Goal: Transaction & Acquisition: Subscribe to service/newsletter

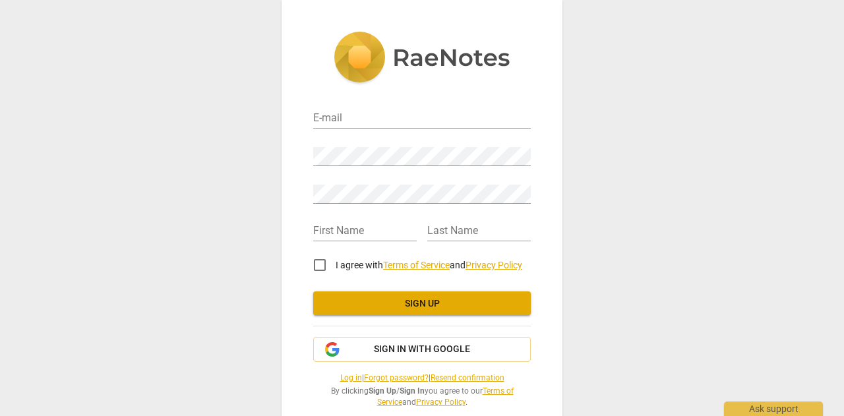
scroll to position [22, 0]
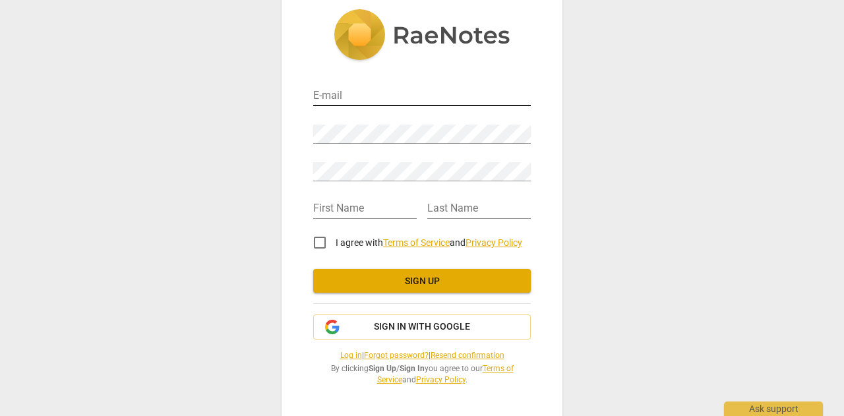
click at [370, 92] on input "email" at bounding box center [421, 96] width 217 height 19
type input "ngothiphuong.thao@vn.nestle.com"
click at [666, 161] on div "E-mail ngothiphuong.thao@vn.nestle.com Password Retype Password First Name Last…" at bounding box center [422, 208] width 844 height 416
click at [395, 328] on span "Sign in with Google" at bounding box center [422, 326] width 96 height 13
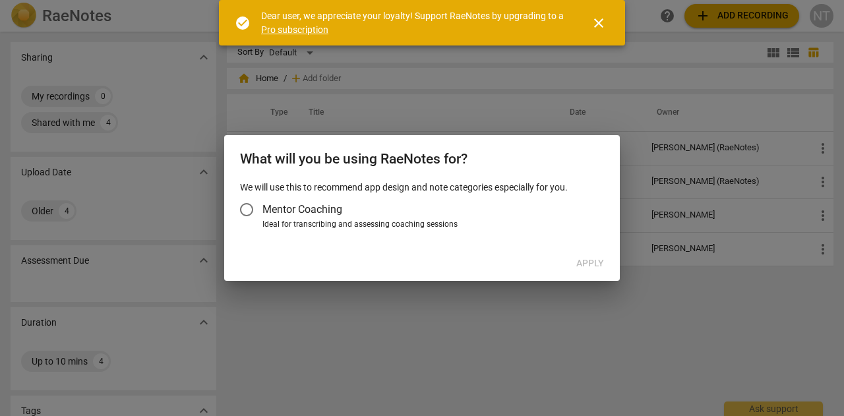
click at [268, 208] on span "Mentor Coaching" at bounding box center [302, 209] width 80 height 15
click at [262, 208] on input "Mentor Coaching" at bounding box center [247, 210] width 32 height 32
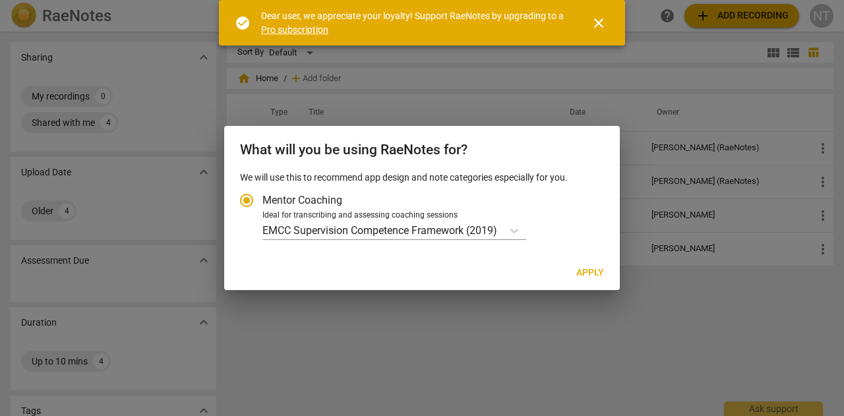
click at [596, 276] on span "Apply" at bounding box center [590, 272] width 28 height 13
radio input "false"
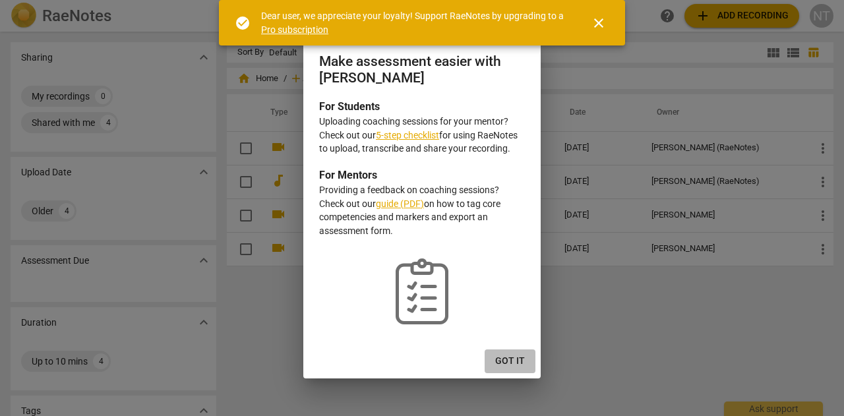
click at [510, 358] on span "Got it" at bounding box center [510, 361] width 30 height 13
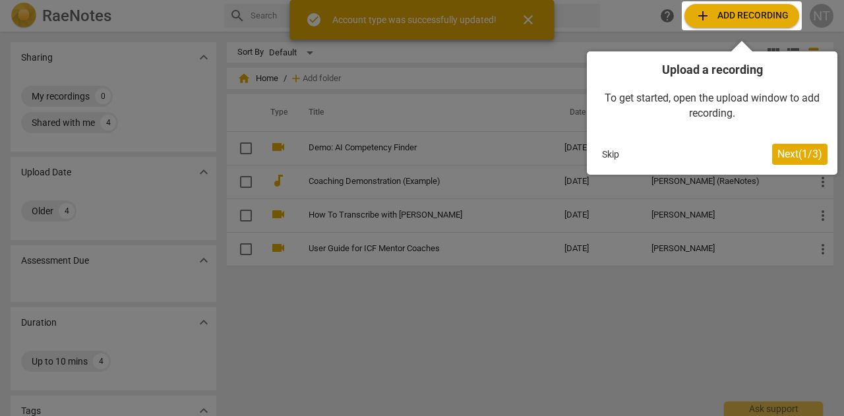
click at [746, 2] on div at bounding box center [741, 15] width 120 height 29
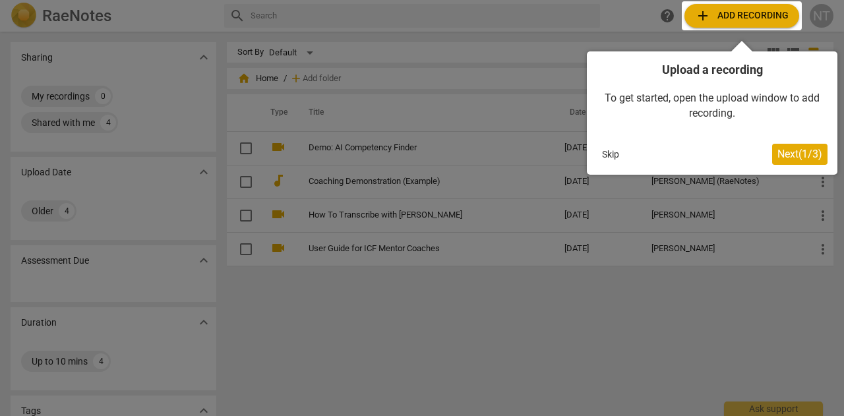
click at [746, 9] on div at bounding box center [741, 15] width 120 height 29
click at [813, 159] on span "Next ( 1 / 3 )" at bounding box center [799, 154] width 45 height 13
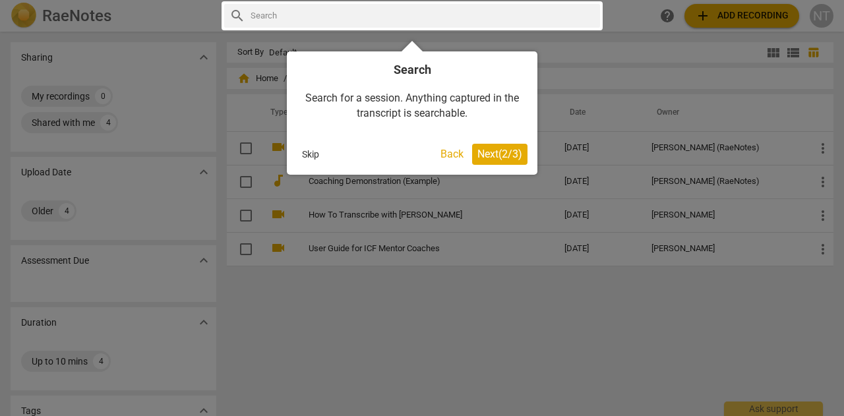
click at [490, 152] on span "Next ( 2 / 3 )" at bounding box center [499, 154] width 45 height 13
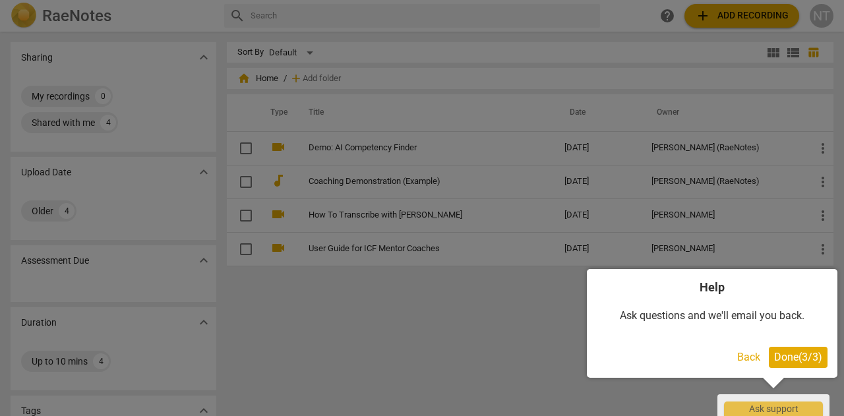
click at [803, 354] on span "Done ( 3 / 3 )" at bounding box center [798, 357] width 48 height 13
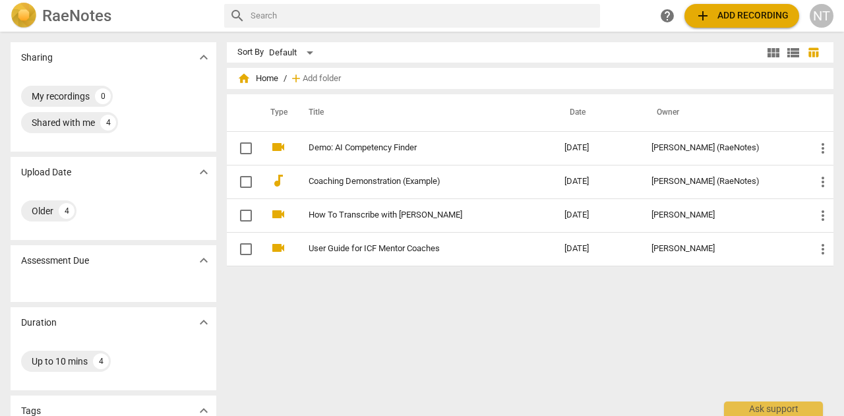
click at [705, 16] on span "add" at bounding box center [703, 16] width 16 height 16
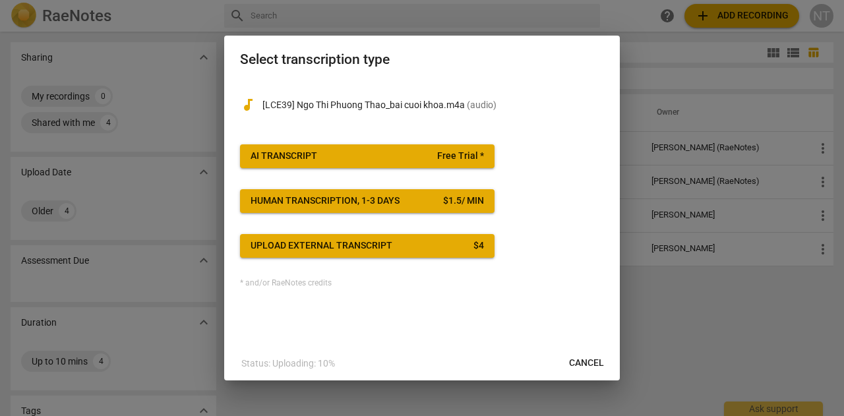
click at [311, 154] on div "AI Transcript" at bounding box center [283, 156] width 67 height 13
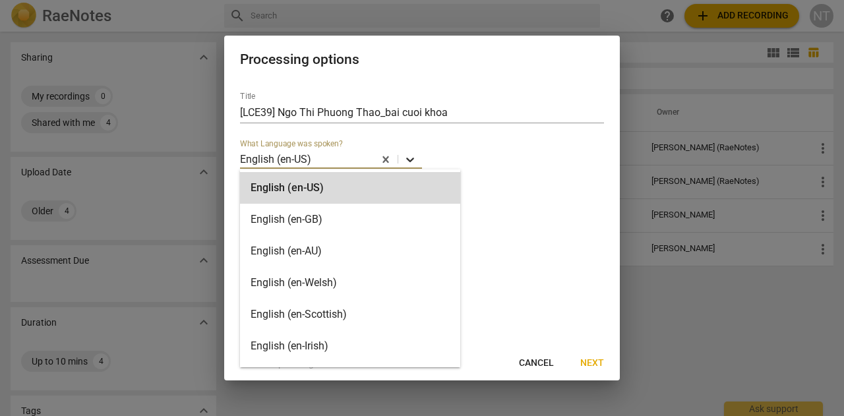
click at [414, 154] on icon at bounding box center [409, 159] width 13 height 13
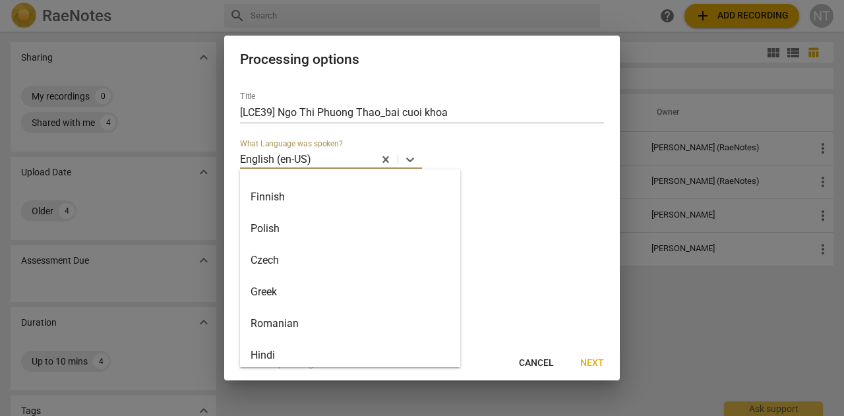
scroll to position [757, 0]
click at [347, 342] on div "Vietnamese" at bounding box center [350, 349] width 220 height 32
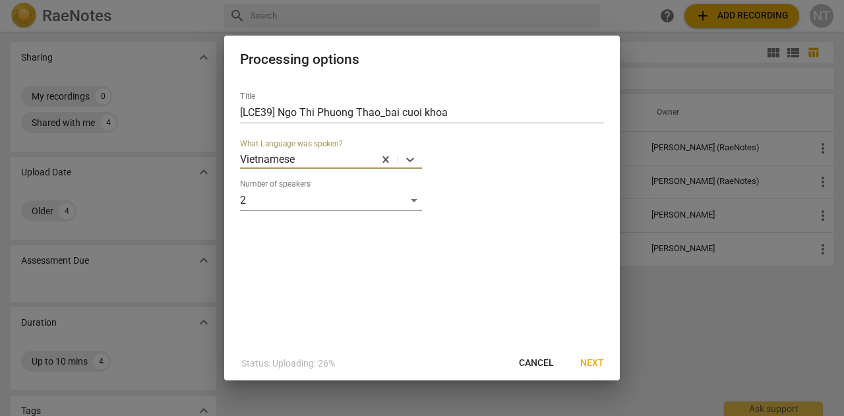
click at [589, 362] on span "Next" at bounding box center [592, 363] width 24 height 13
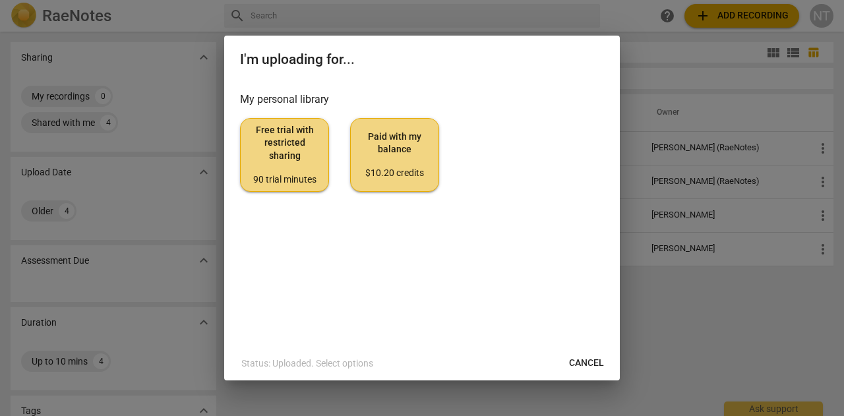
click at [291, 143] on span "Free trial with restricted sharing 90 trial minutes" at bounding box center [284, 155] width 67 height 62
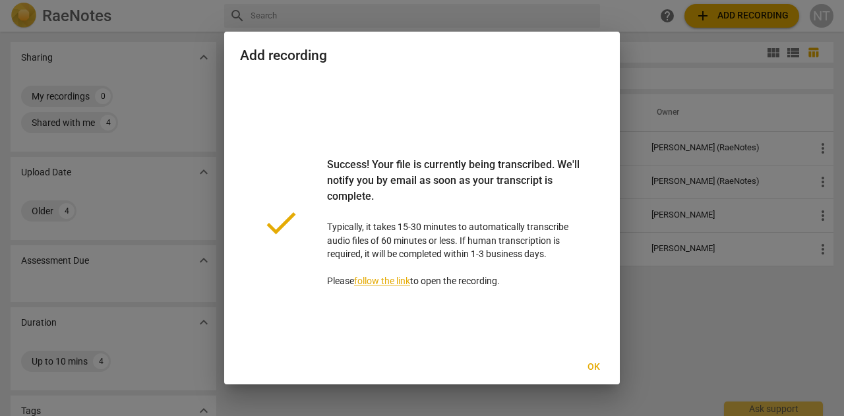
click at [397, 279] on link "follow the link" at bounding box center [382, 280] width 56 height 11
